Goal: Information Seeking & Learning: Learn about a topic

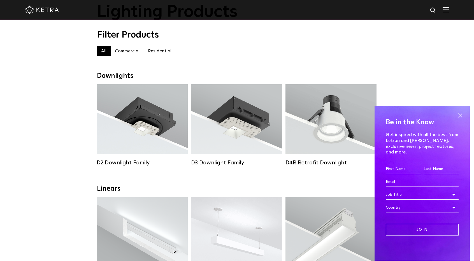
scroll to position [40, 0]
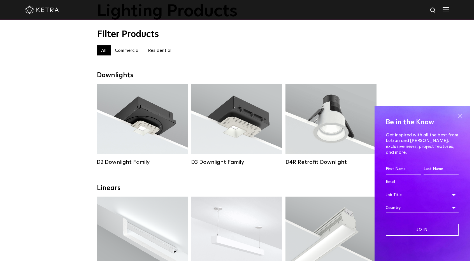
click at [461, 120] on span at bounding box center [459, 115] width 8 height 8
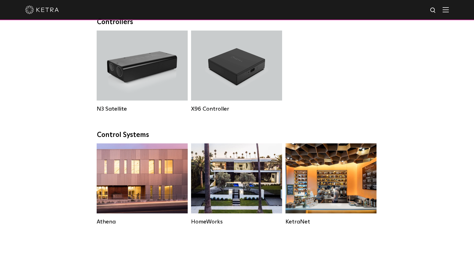
scroll to position [635, 0]
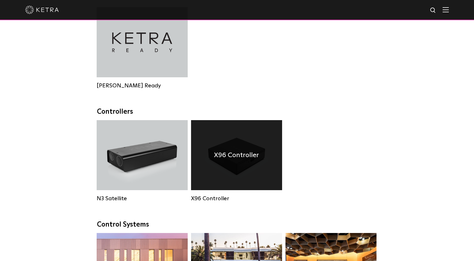
click at [242, 181] on div "X96 Controller" at bounding box center [236, 155] width 91 height 70
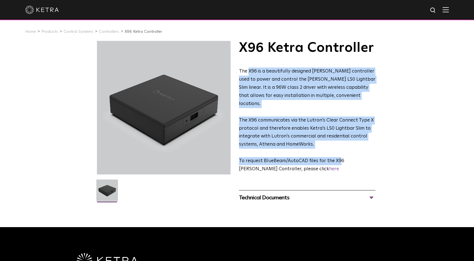
drag, startPoint x: 249, startPoint y: 70, endPoint x: 338, endPoint y: 156, distance: 123.5
click at [338, 156] on div "The X96 is a beautifully designed Ketra controller used to power and control th…" at bounding box center [307, 120] width 136 height 106
click at [328, 142] on div "The X96 is a beautifully designed Ketra controller used to power and control th…" at bounding box center [307, 120] width 136 height 106
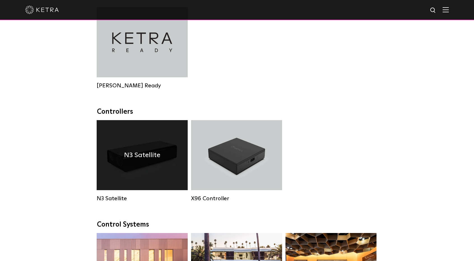
click at [129, 159] on h4 "N3 Satellite" at bounding box center [142, 155] width 36 height 11
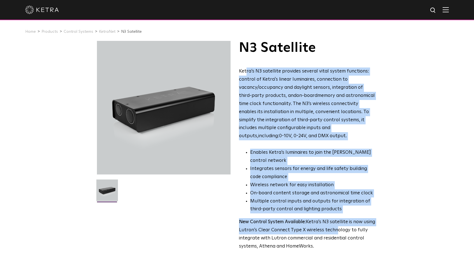
drag, startPoint x: 246, startPoint y: 71, endPoint x: 345, endPoint y: 244, distance: 199.4
click at [345, 244] on div "Ketra’s N3 satellite provides several vital system functions: control of Ketra'…" at bounding box center [307, 158] width 136 height 183
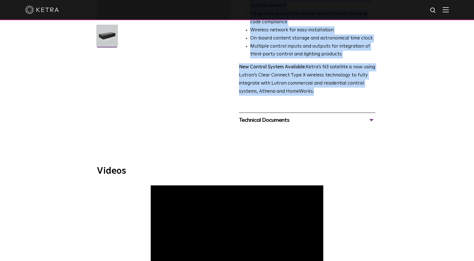
scroll to position [155, 0]
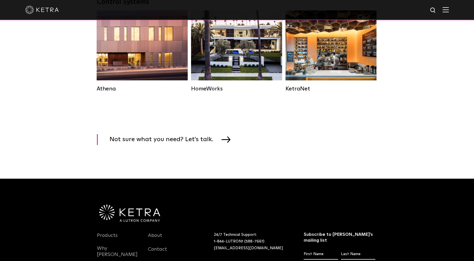
scroll to position [863, 0]
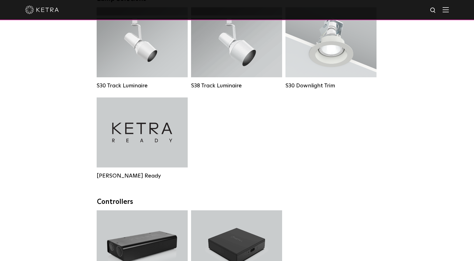
scroll to position [544, 0]
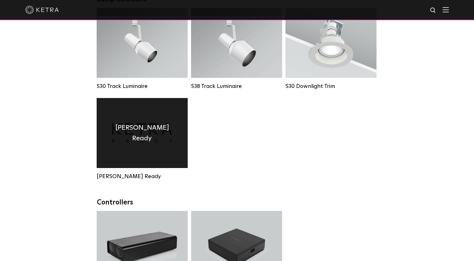
click at [126, 133] on div "[PERSON_NAME] Ready" at bounding box center [142, 133] width 91 height 70
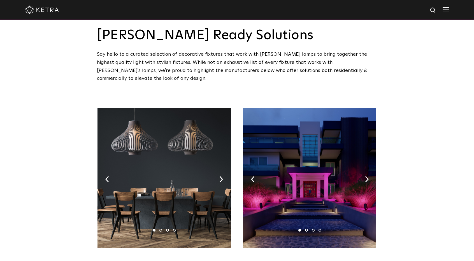
scroll to position [11, 0]
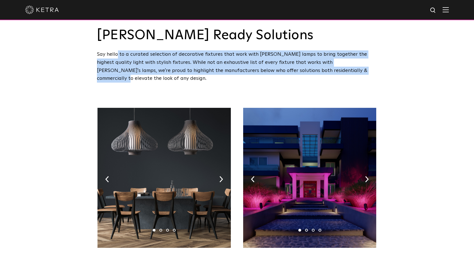
drag, startPoint x: 104, startPoint y: 54, endPoint x: 323, endPoint y: 74, distance: 220.7
click at [323, 74] on div "Say hello to a curated selection of decorative fixtures that work with Ketra la…" at bounding box center [237, 66] width 280 height 32
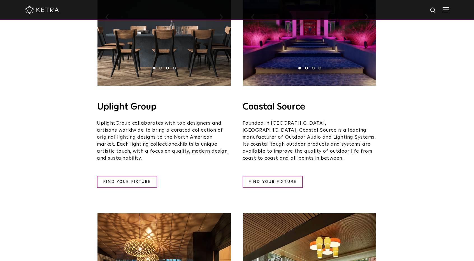
scroll to position [173, 0]
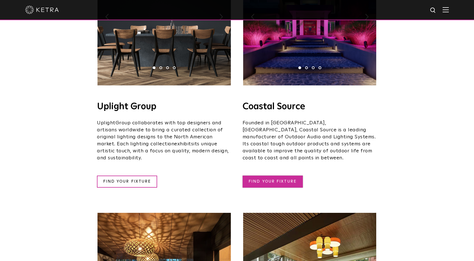
click at [265, 176] on link "FIND YOUR FIXTURE" at bounding box center [272, 182] width 60 height 12
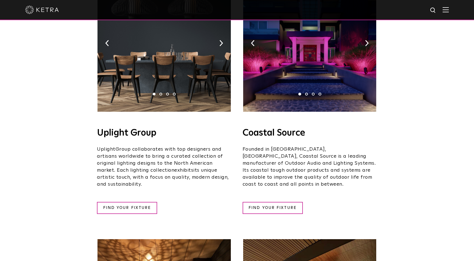
scroll to position [146, 0]
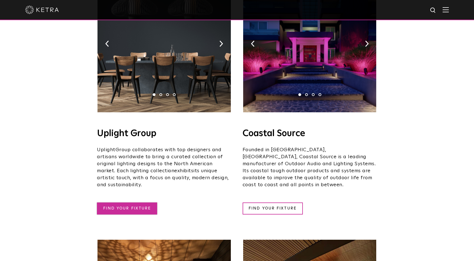
click at [131, 202] on link "FIND YOUR FIXTURE" at bounding box center [127, 208] width 60 height 12
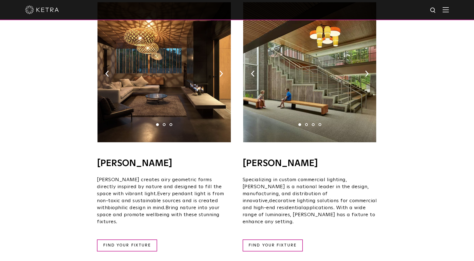
scroll to position [384, 0]
click at [264, 239] on link "FIND YOUR FIXTURE" at bounding box center [272, 245] width 60 height 12
click at [110, 239] on link "FIND YOUR FIXTURE" at bounding box center [127, 245] width 60 height 12
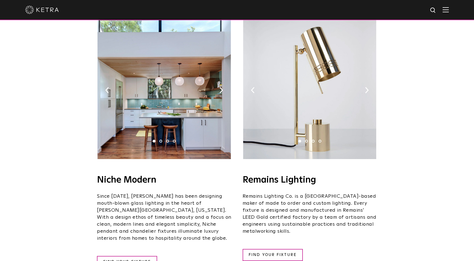
scroll to position [642, 0]
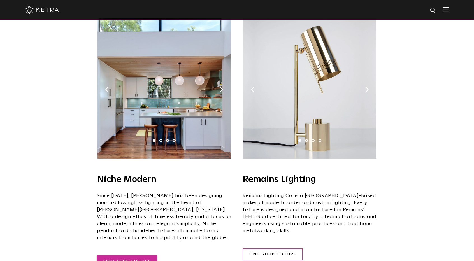
click at [121, 255] on link "FIND YOUR FIXTURE" at bounding box center [127, 261] width 60 height 12
